Goal: Find specific page/section: Find specific page/section

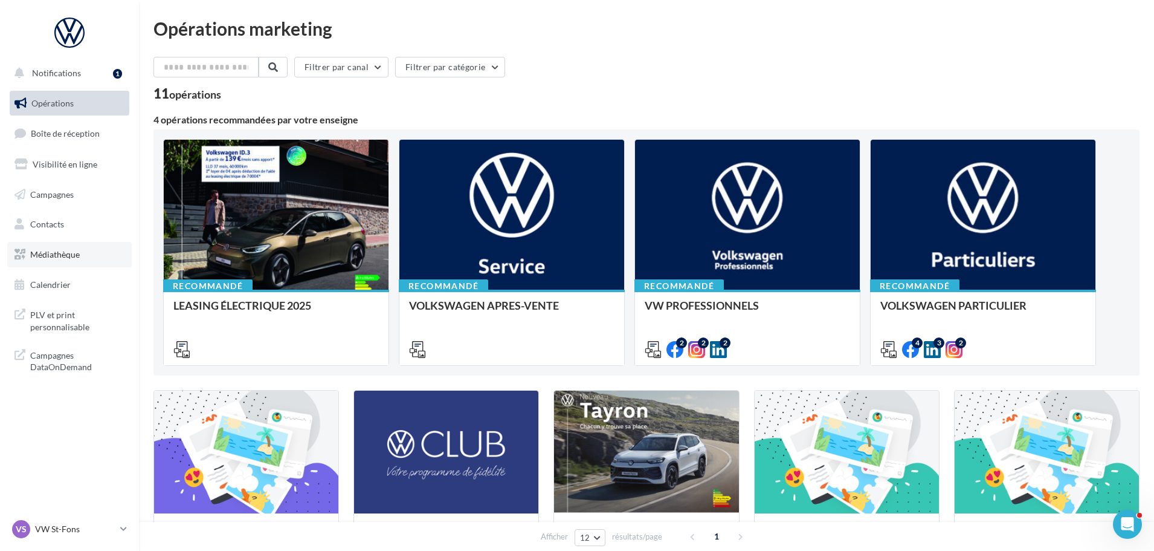
click at [60, 255] on span "Médiathèque" at bounding box center [55, 254] width 50 height 10
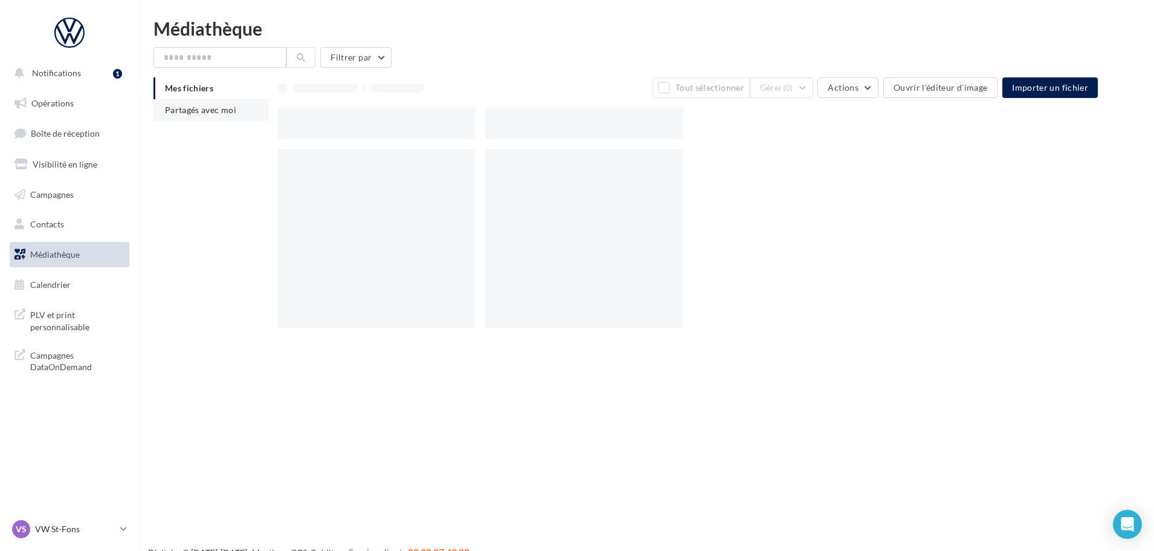
click at [195, 109] on span "Partagés avec moi" at bounding box center [200, 110] width 71 height 10
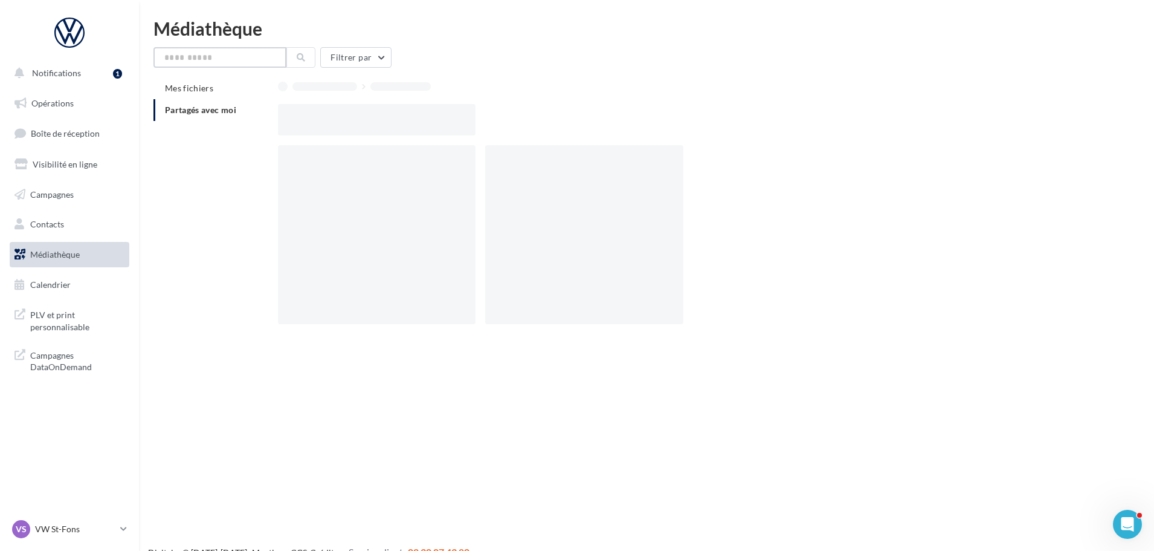
click at [233, 59] on input "text" at bounding box center [219, 57] width 133 height 21
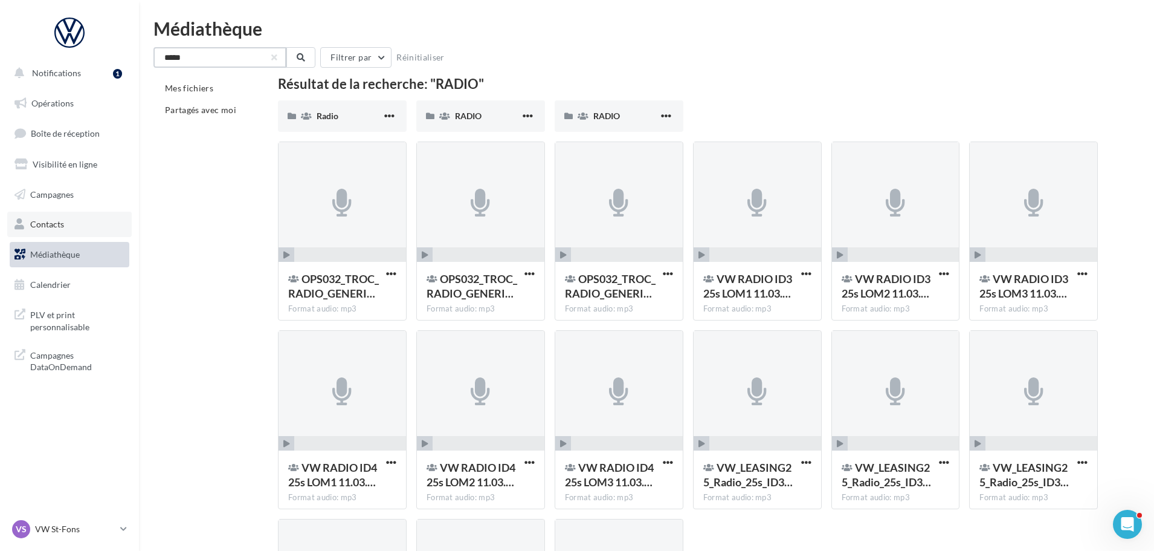
type input "*****"
